Goal: Check status: Check status

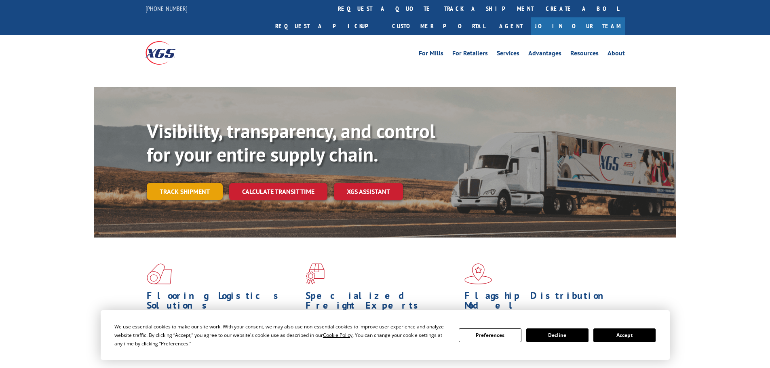
click at [208, 183] on link "Track shipment" at bounding box center [185, 191] width 76 height 17
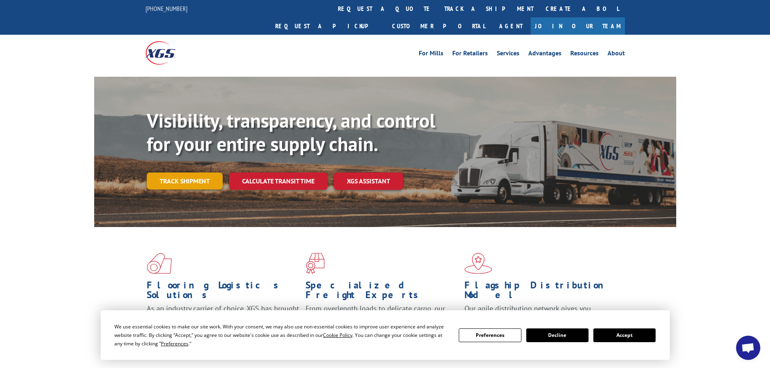
click at [194, 173] on link "Track shipment" at bounding box center [185, 181] width 76 height 17
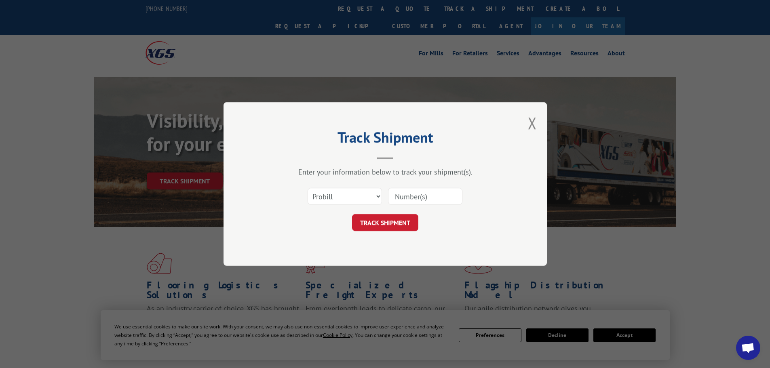
paste input "5509653"
type input "5509653"
click at [397, 219] on button "TRACK SHIPMENT" at bounding box center [385, 222] width 66 height 17
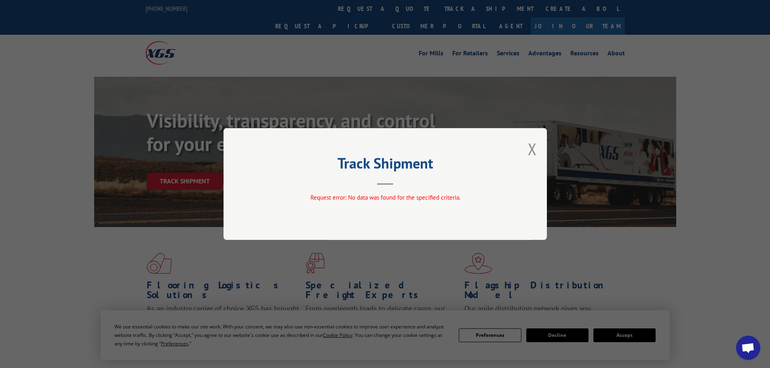
click at [335, 219] on div "Track Shipment Request error: No data was found for the specified criteria." at bounding box center [385, 184] width 323 height 112
click at [532, 144] on button "Close modal" at bounding box center [532, 148] width 9 height 21
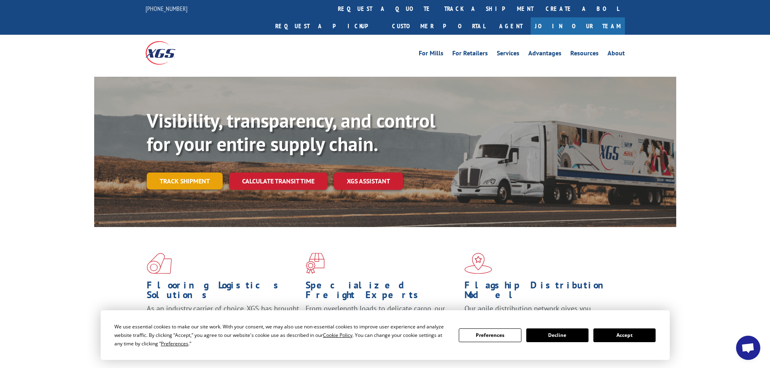
click at [175, 173] on link "Track shipment" at bounding box center [185, 181] width 76 height 17
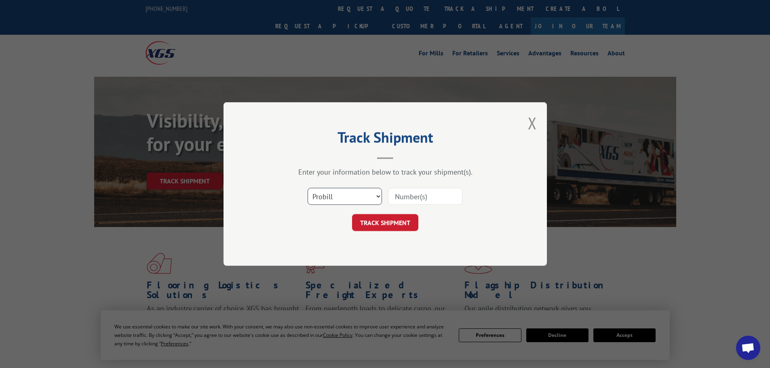
click at [356, 190] on select "Select category... Probill BOL PO" at bounding box center [345, 196] width 74 height 17
select select "bol"
click at [308, 188] on select "Select category... Probill BOL PO" at bounding box center [345, 196] width 74 height 17
paste input "5509653"
type input "5509653"
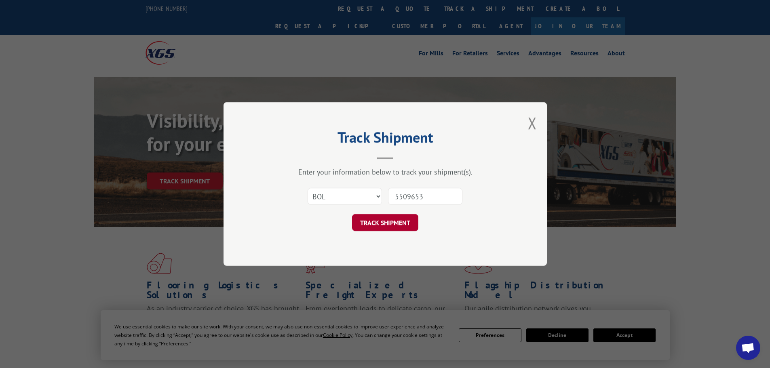
click at [405, 226] on button "TRACK SHIPMENT" at bounding box center [385, 222] width 66 height 17
